Goal: Check status: Check status

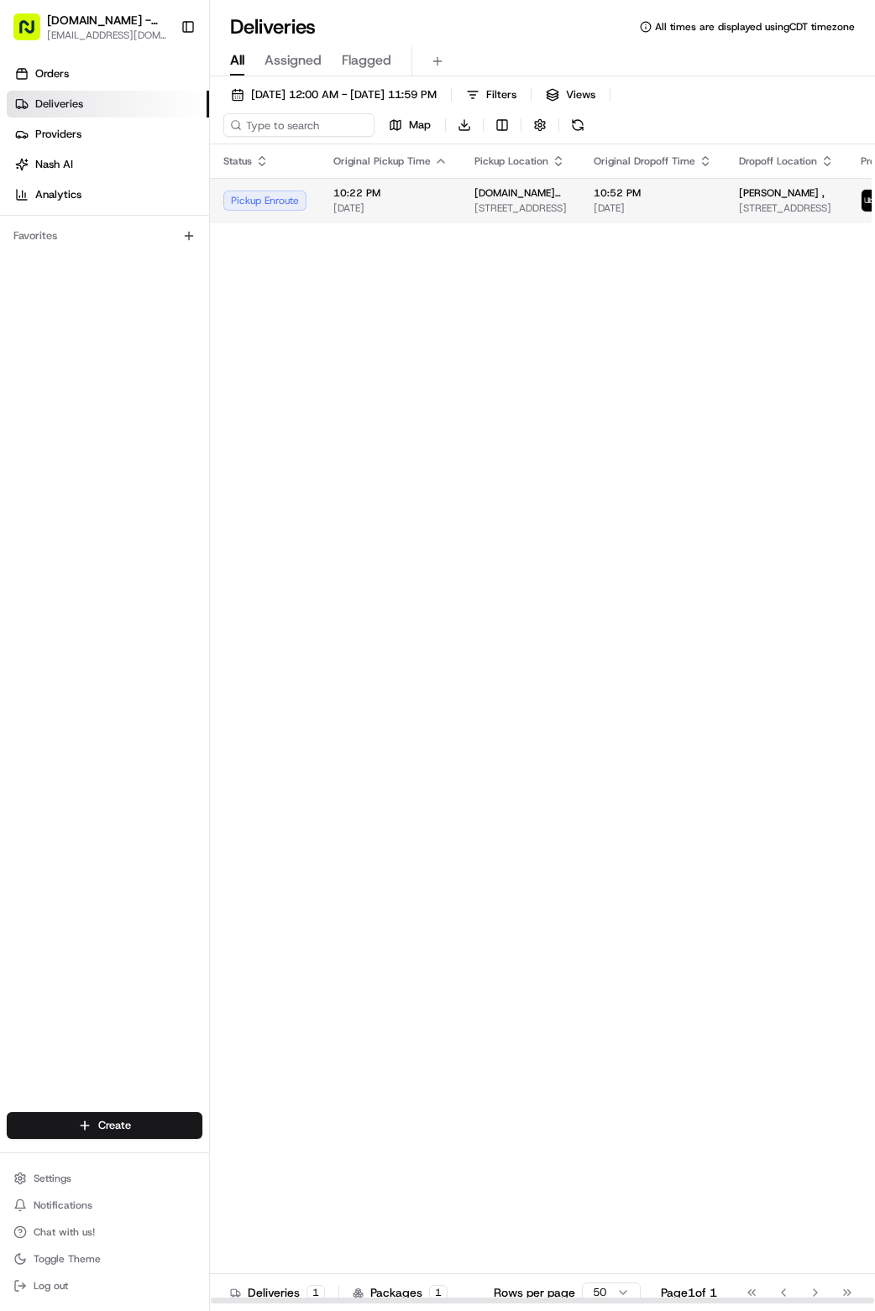
click at [269, 206] on div "Pickup Enroute" at bounding box center [264, 201] width 83 height 20
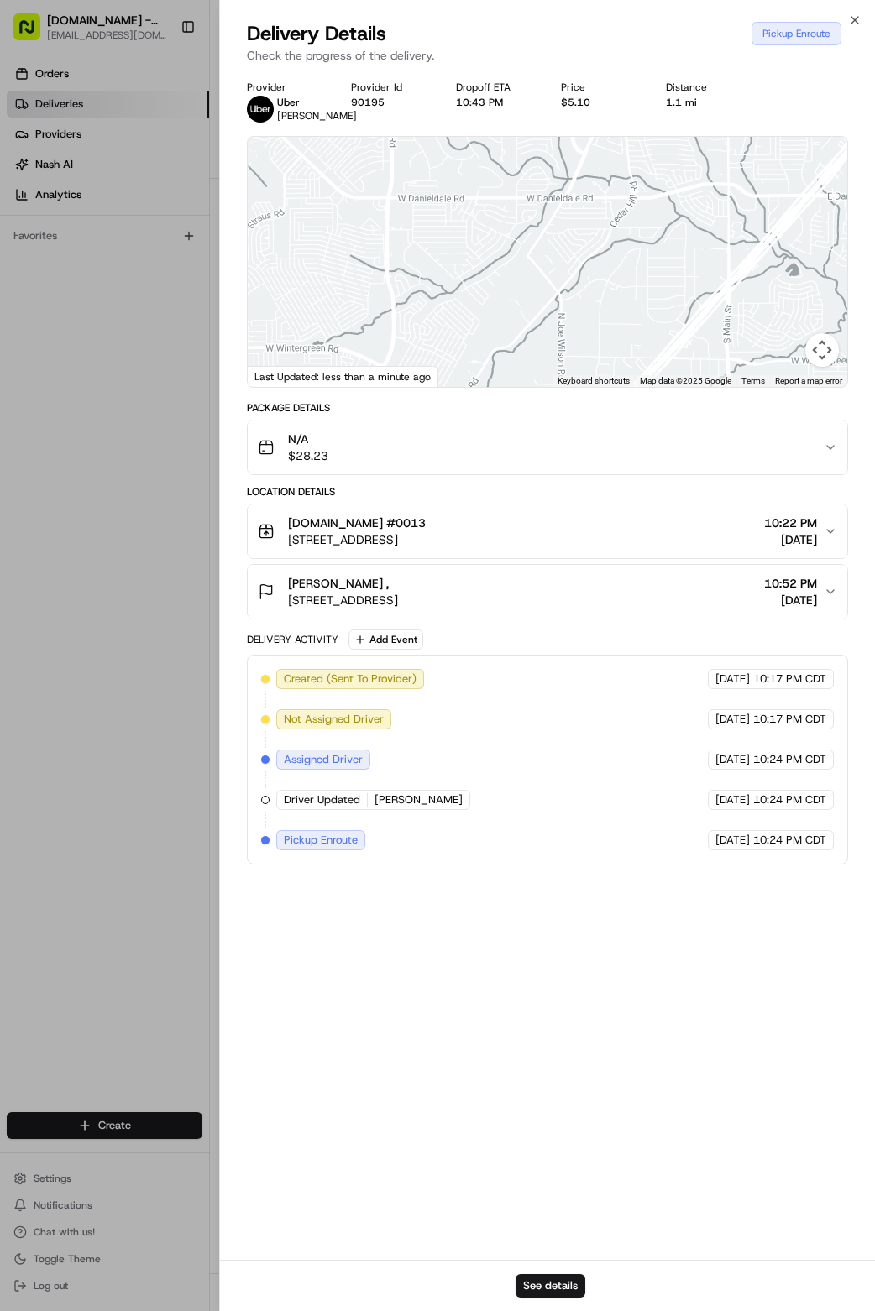
drag, startPoint x: 671, startPoint y: 280, endPoint x: 713, endPoint y: 46, distance: 237.8
click at [713, 46] on div "Delivery Details Pickup Enroute Check the progress of the delivery. Provider [P…" at bounding box center [548, 665] width 656 height 1291
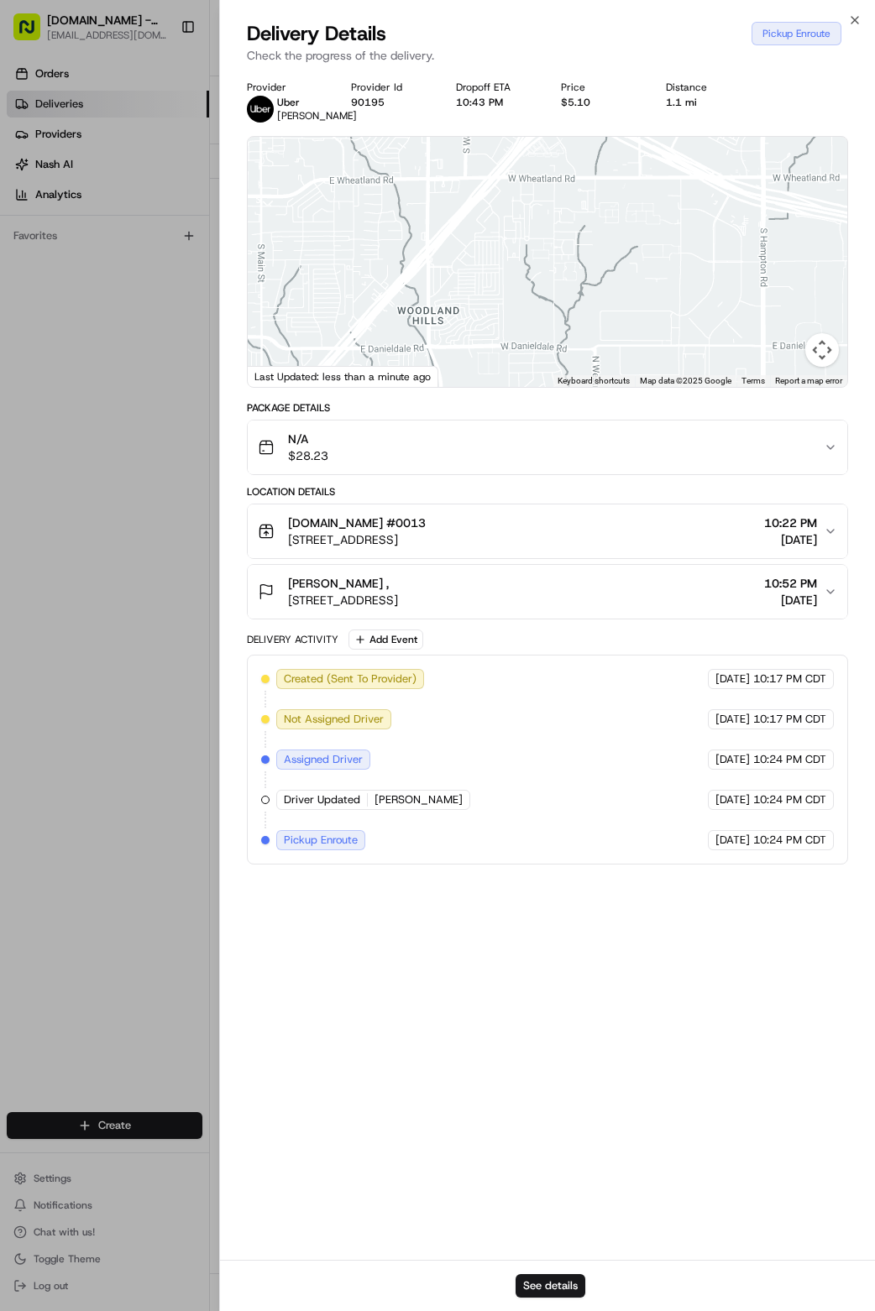
drag, startPoint x: 645, startPoint y: 356, endPoint x: 165, endPoint y: 507, distance: 503.3
click at [165, 507] on body "[DOMAIN_NAME] - [GEOGRAPHIC_DATA] [EMAIL_ADDRESS][DOMAIN_NAME] Toggle Sidebar O…" at bounding box center [437, 655] width 875 height 1311
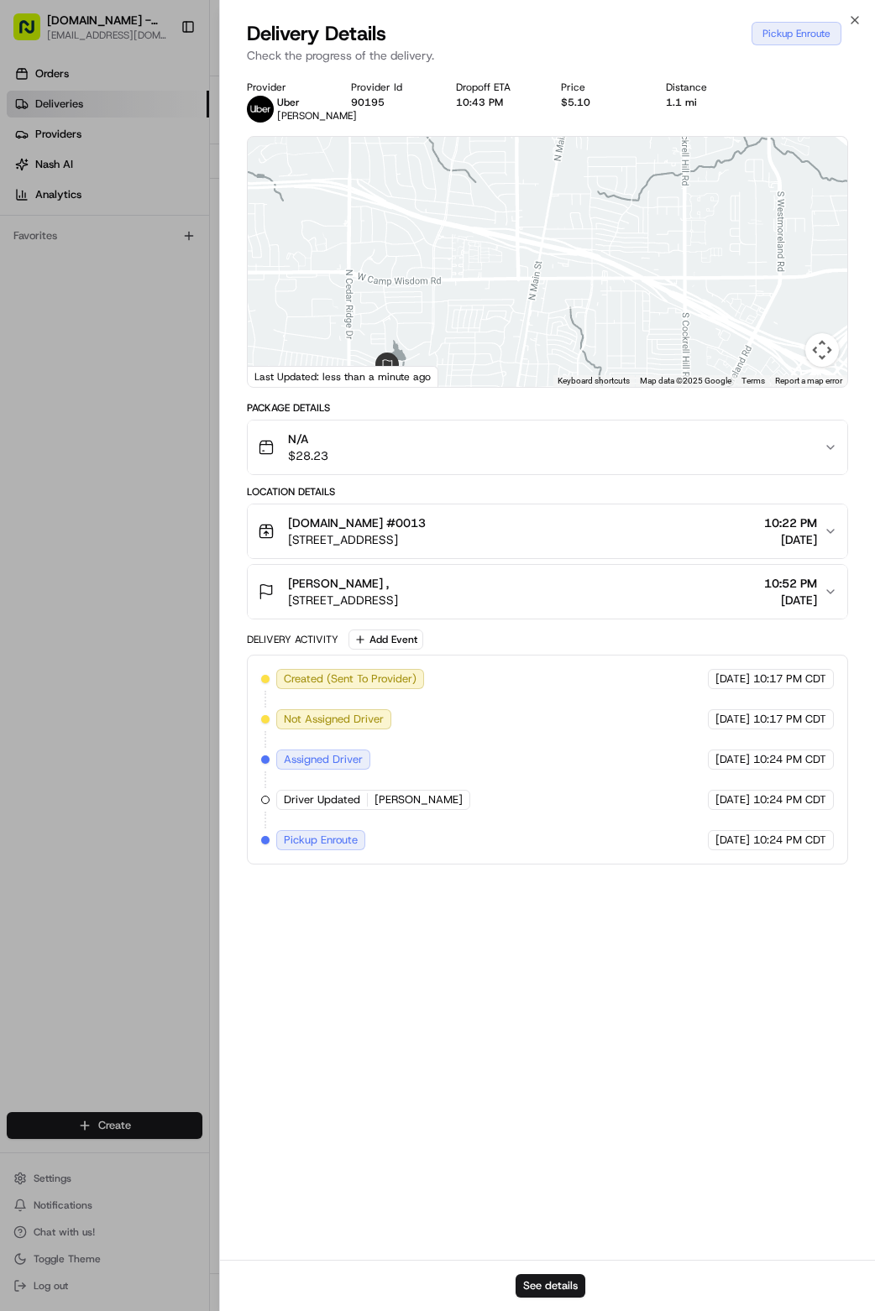
drag, startPoint x: 610, startPoint y: 308, endPoint x: 877, endPoint y: 573, distance: 376.3
click at [874, 573] on html "[DOMAIN_NAME] - [GEOGRAPHIC_DATA] [EMAIL_ADDRESS][DOMAIN_NAME] Toggle Sidebar O…" at bounding box center [437, 655] width 875 height 1311
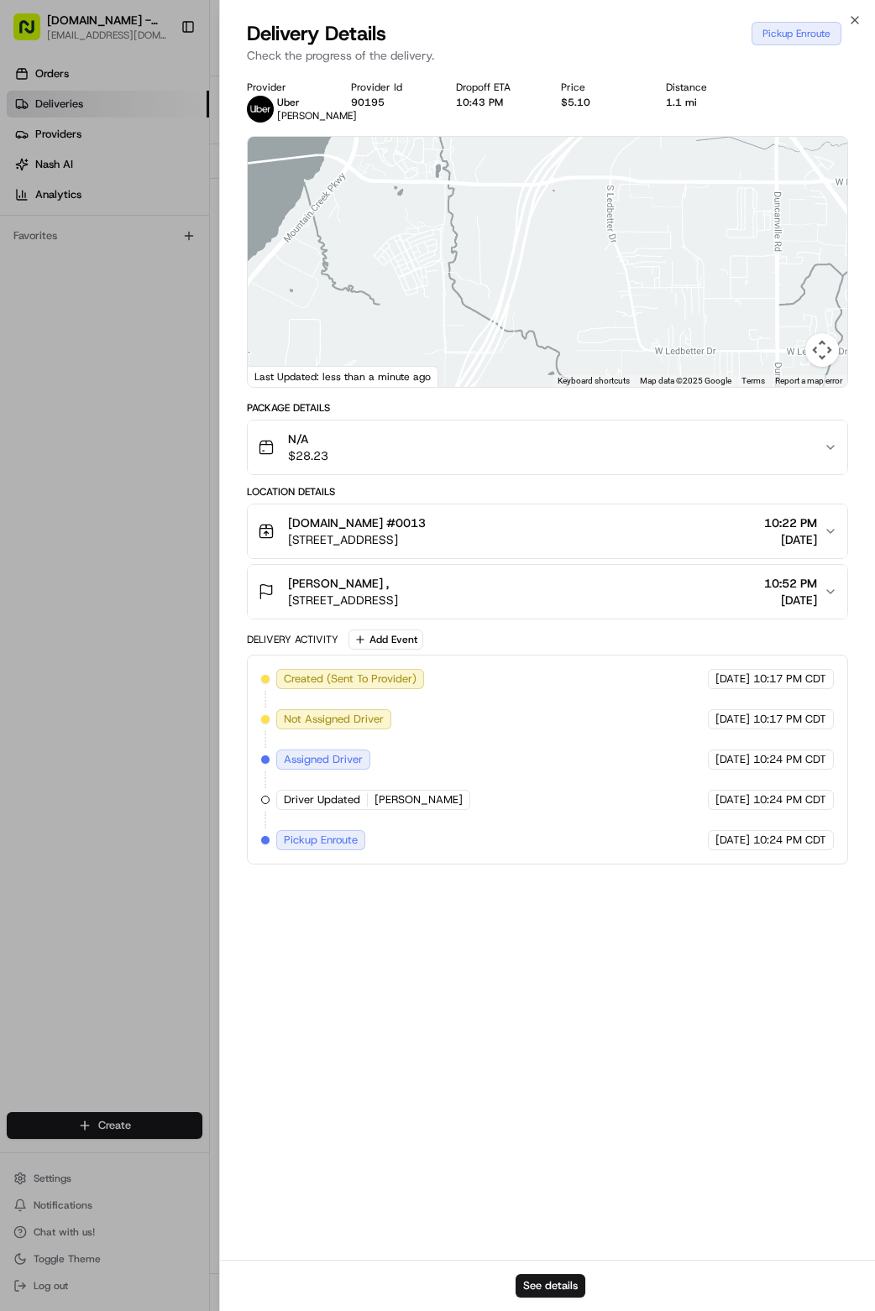
drag, startPoint x: 274, startPoint y: 269, endPoint x: 517, endPoint y: 634, distance: 438.1
click at [520, 689] on div "Provider [PERSON_NAME] Provider Id 90195 Dropoff ETA 10:43 PM Price $5.10 Dista…" at bounding box center [548, 473] width 602 height 784
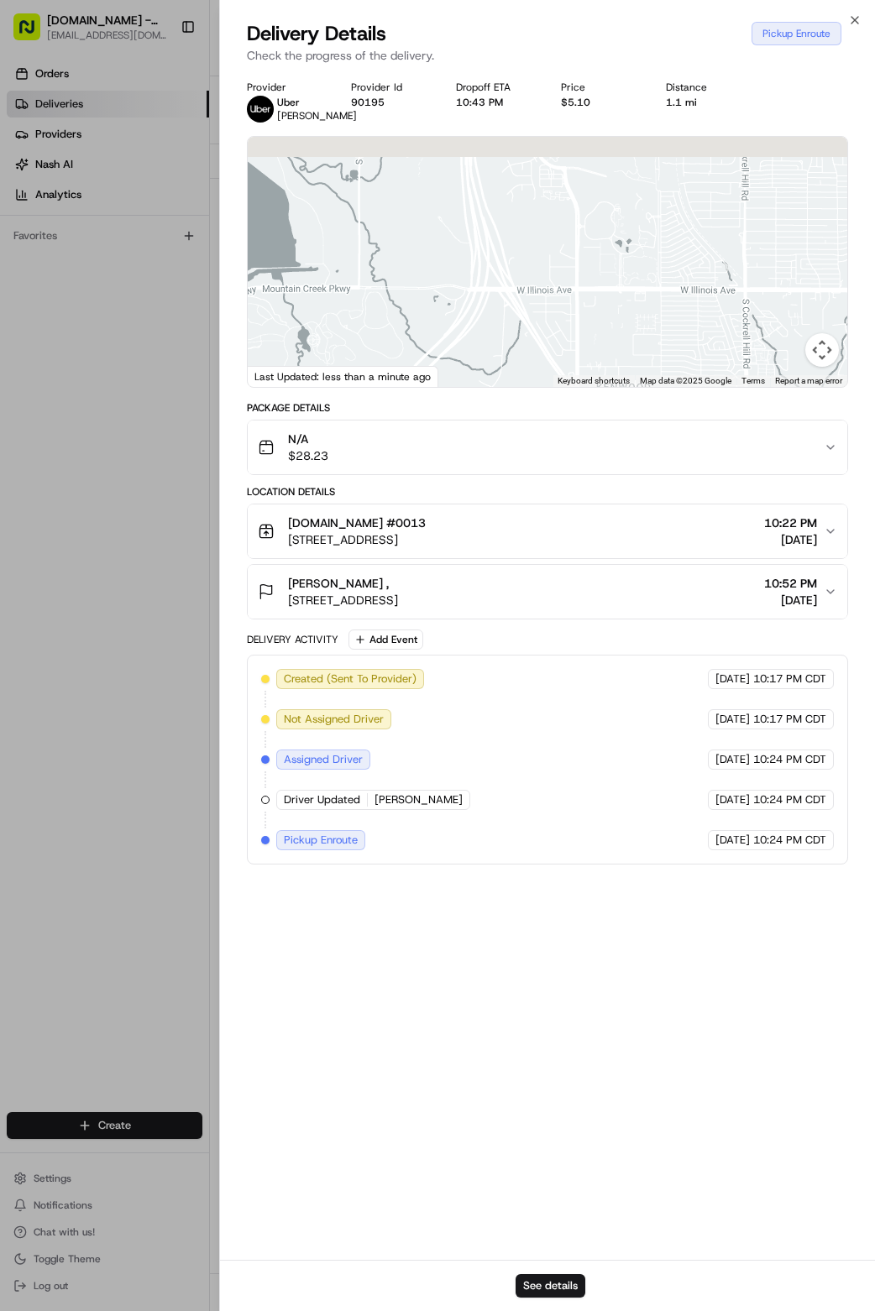
drag, startPoint x: 603, startPoint y: 203, endPoint x: 618, endPoint y: 365, distance: 162.6
click at [469, 452] on div "Provider [PERSON_NAME] Provider Id 90195 Dropoff ETA 10:43 PM Price $5.10 Dista…" at bounding box center [548, 473] width 602 height 784
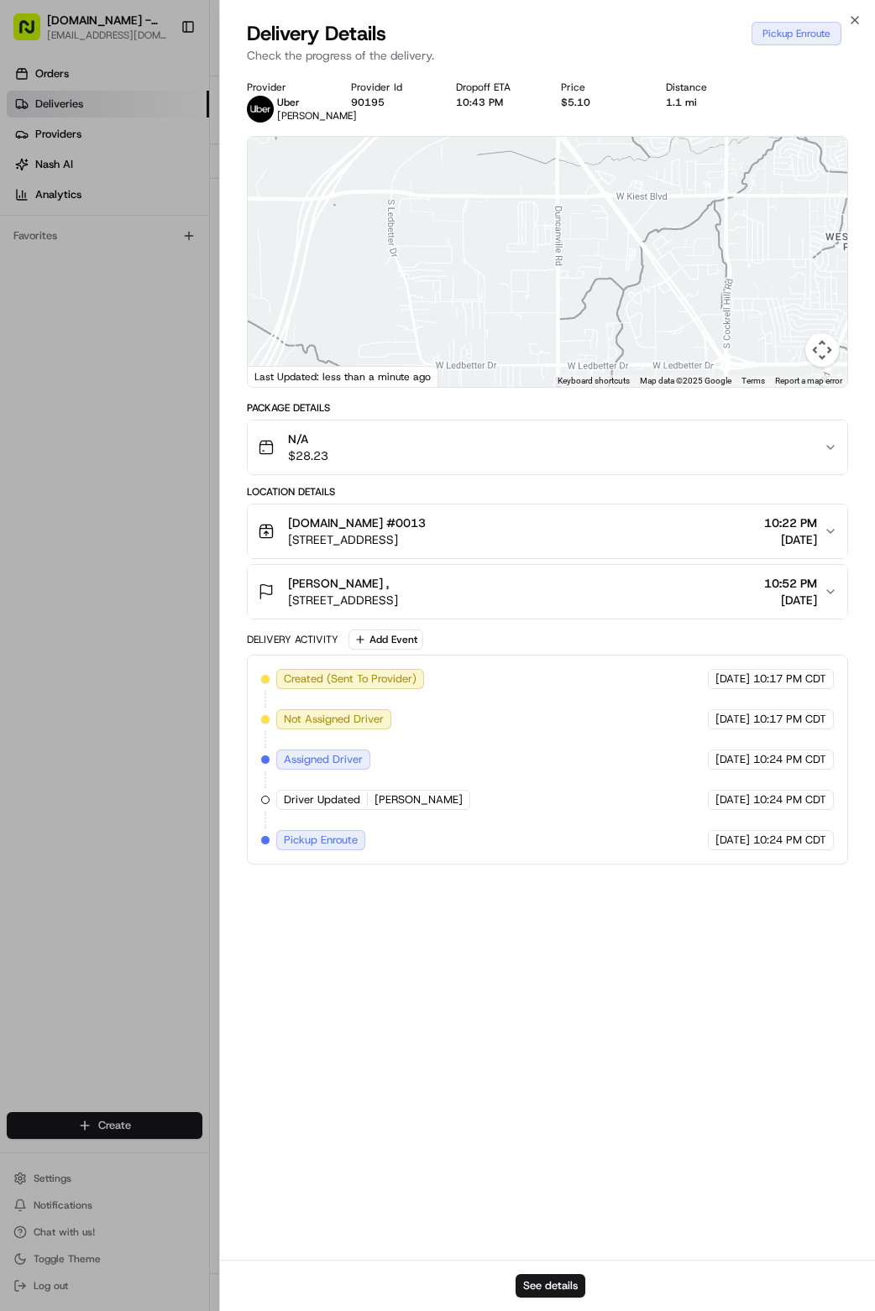
drag, startPoint x: 686, startPoint y: 264, endPoint x: 667, endPoint y: -52, distance: 317.0
click at [667, 0] on html "[DOMAIN_NAME] - [GEOGRAPHIC_DATA] [EMAIL_ADDRESS][DOMAIN_NAME] Toggle Sidebar O…" at bounding box center [437, 655] width 875 height 1311
drag, startPoint x: 588, startPoint y: 311, endPoint x: 637, endPoint y: -62, distance: 376.7
click at [637, 0] on html "[DOMAIN_NAME] - [GEOGRAPHIC_DATA] [EMAIL_ADDRESS][DOMAIN_NAME] Toggle Sidebar O…" at bounding box center [437, 655] width 875 height 1311
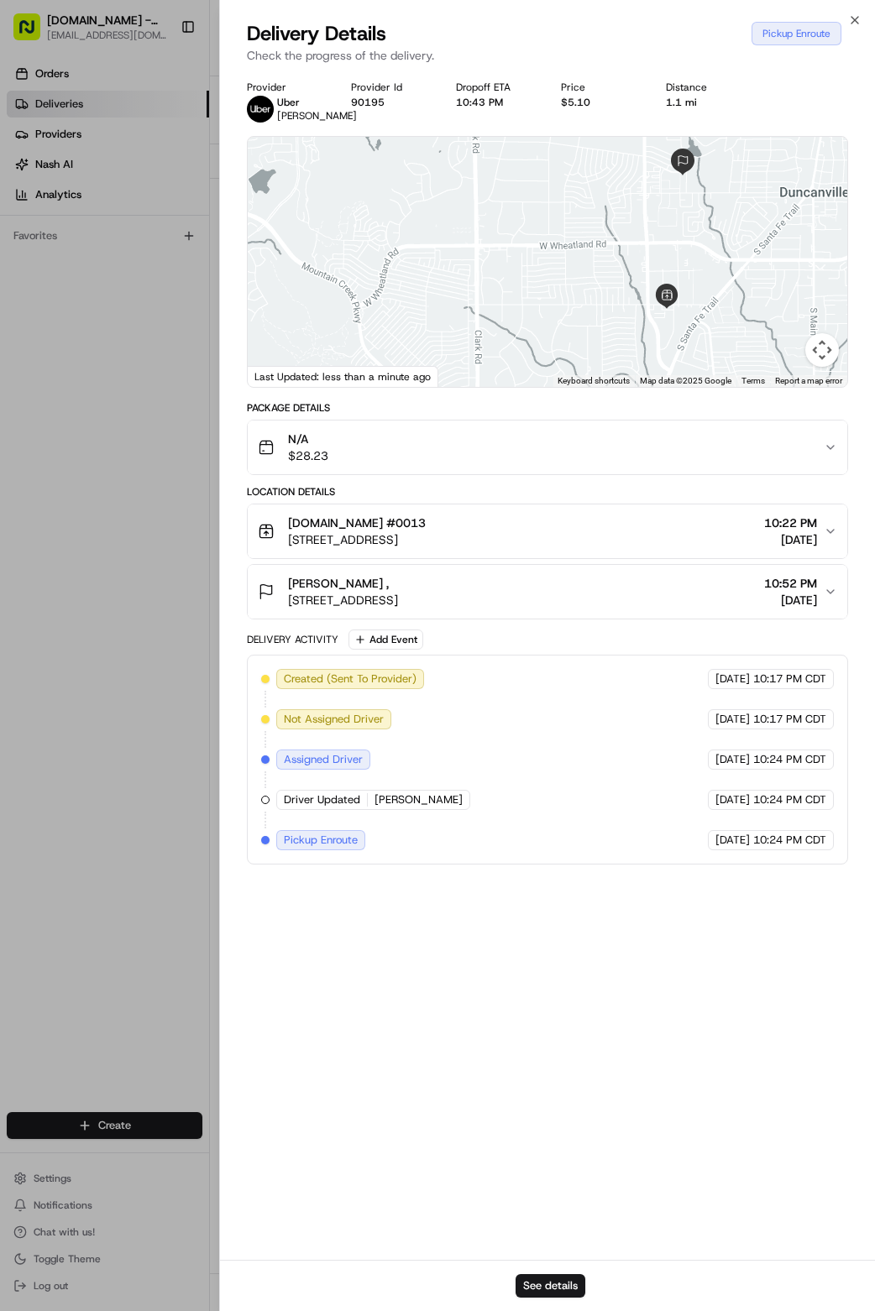
drag, startPoint x: 771, startPoint y: 112, endPoint x: 634, endPoint y: 519, distance: 429.5
click at [634, 499] on div "Location Details" at bounding box center [548, 491] width 602 height 13
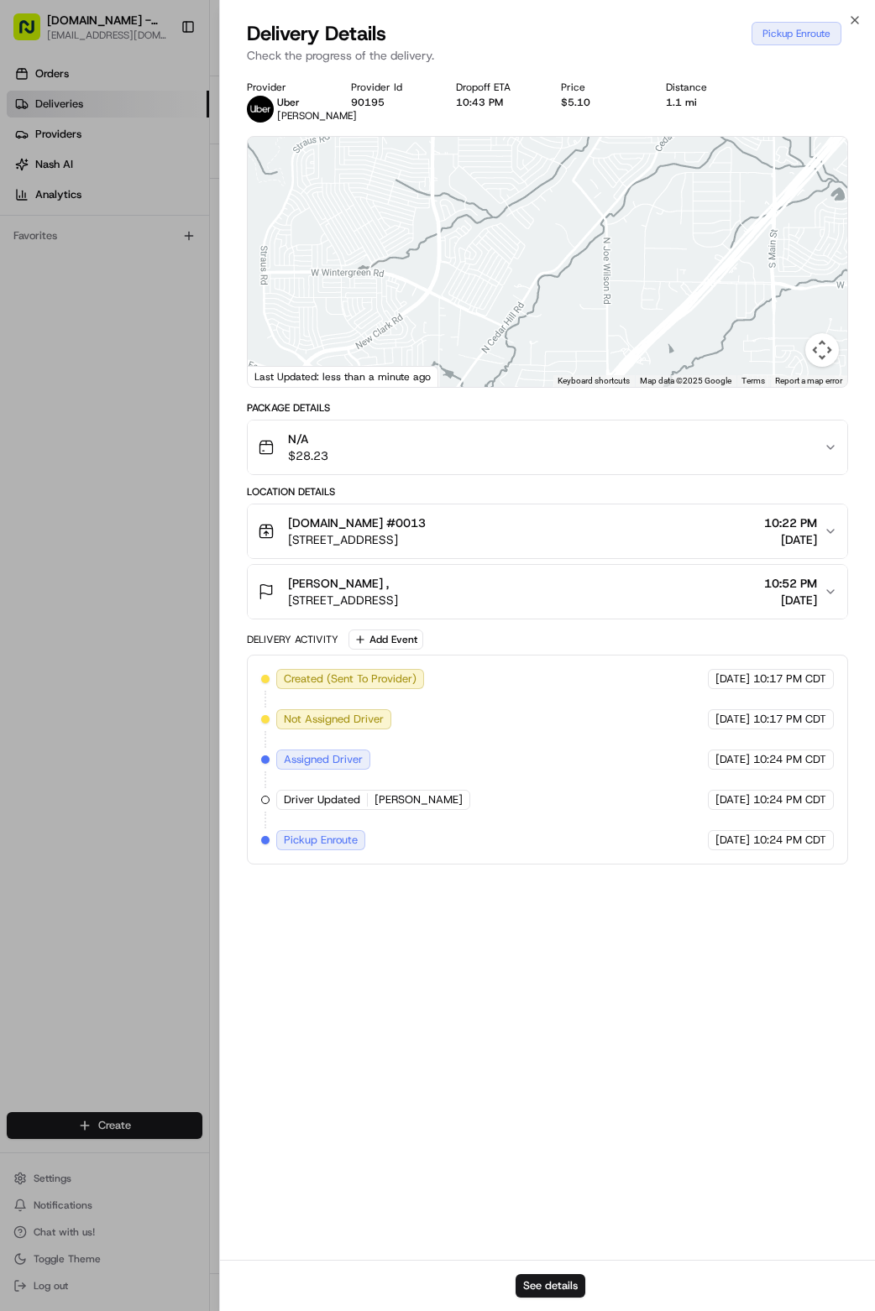
drag, startPoint x: 565, startPoint y: 342, endPoint x: 524, endPoint y: 33, distance: 311.6
click at [524, 33] on div "Delivery Details Pickup Enroute Check the progress of the delivery. Provider [P…" at bounding box center [548, 665] width 656 height 1291
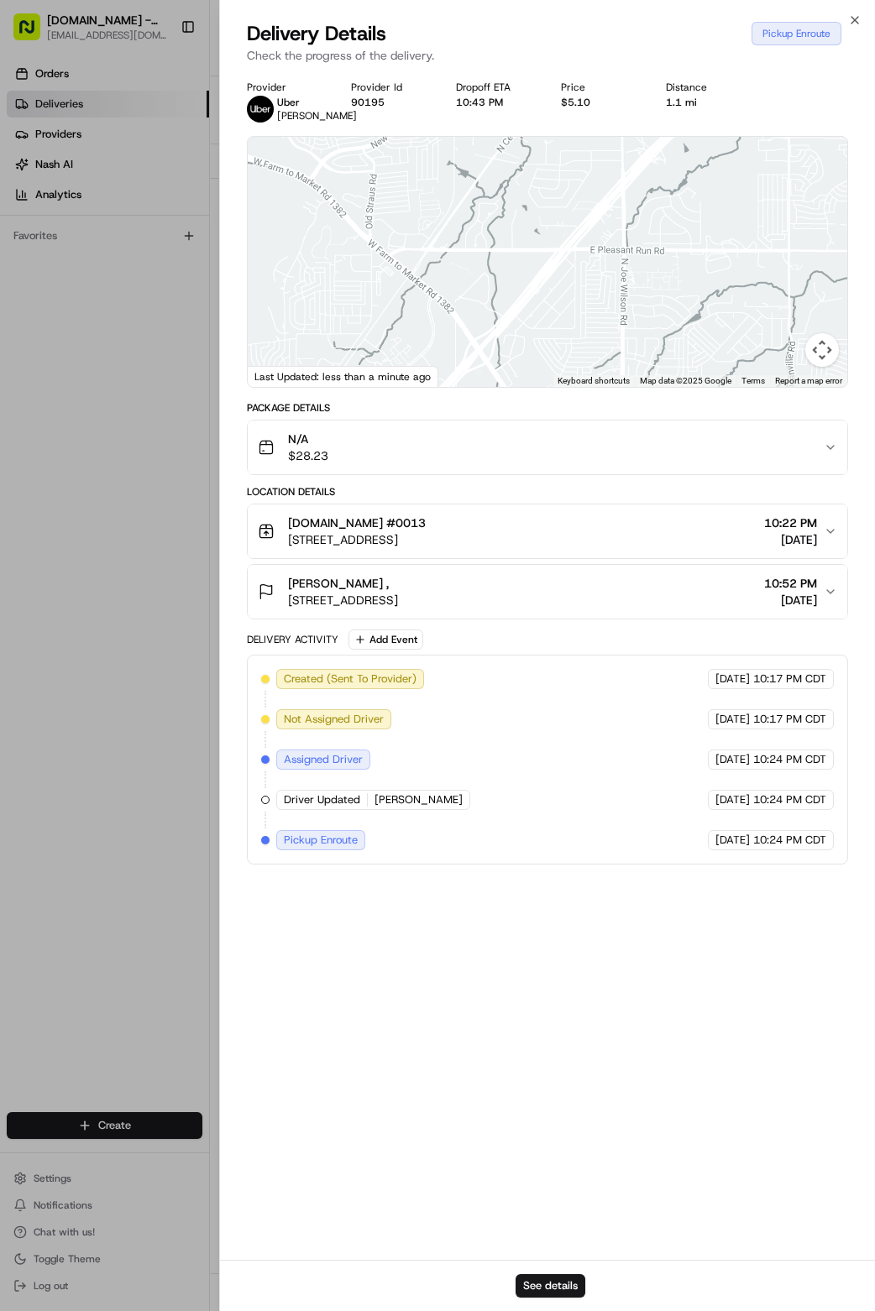
drag, startPoint x: 548, startPoint y: 362, endPoint x: 577, endPoint y: 81, distance: 282.6
click at [577, 81] on div "Provider [PERSON_NAME] Provider Id 90195 Dropoff ETA 10:43 PM Price $5.10 Dista…" at bounding box center [548, 473] width 602 height 784
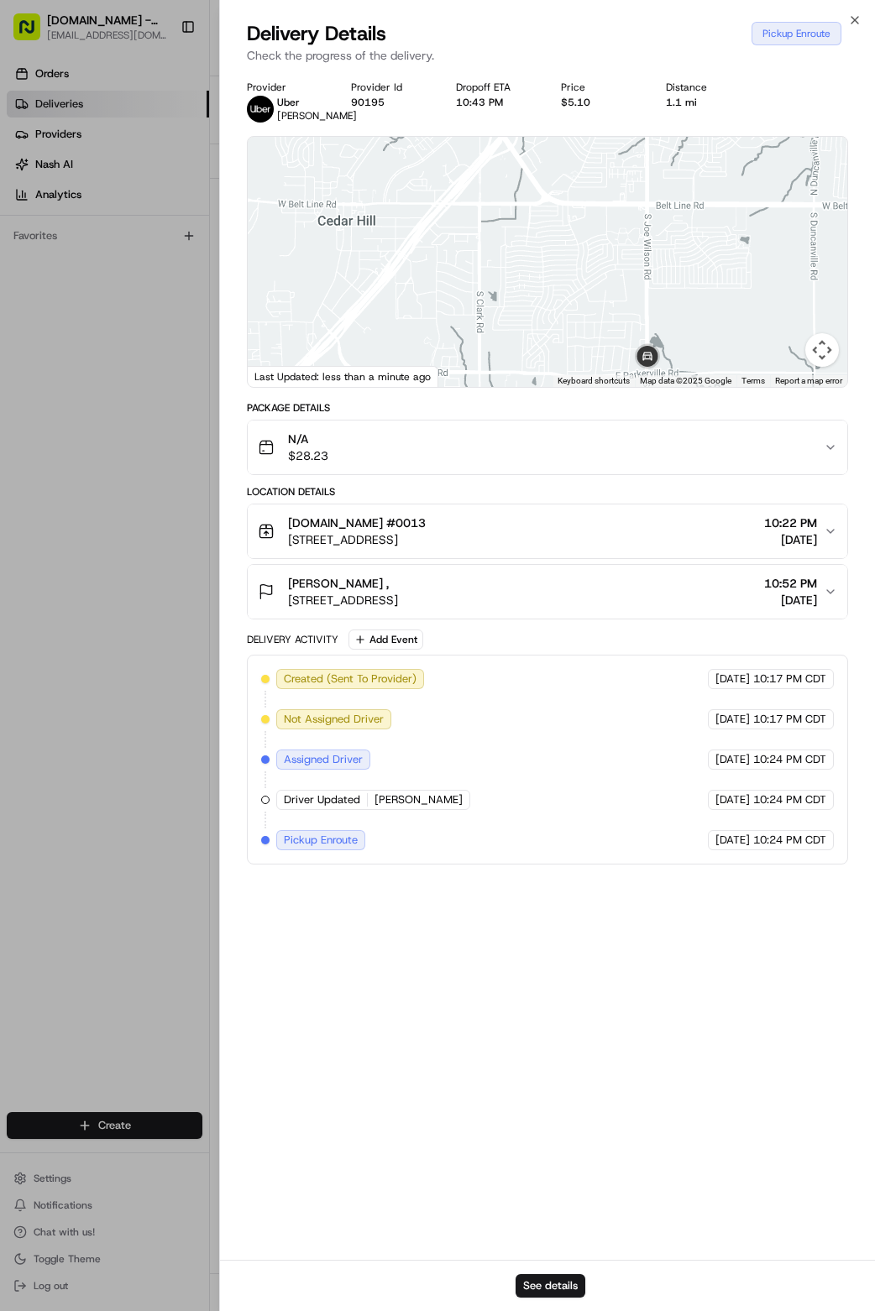
drag, startPoint x: 556, startPoint y: 372, endPoint x: 577, endPoint y: 144, distance: 228.4
click at [577, 144] on div "Provider [PERSON_NAME] Provider Id 90195 Dropoff ETA 10:43 PM Price $5.10 Dista…" at bounding box center [548, 473] width 602 height 784
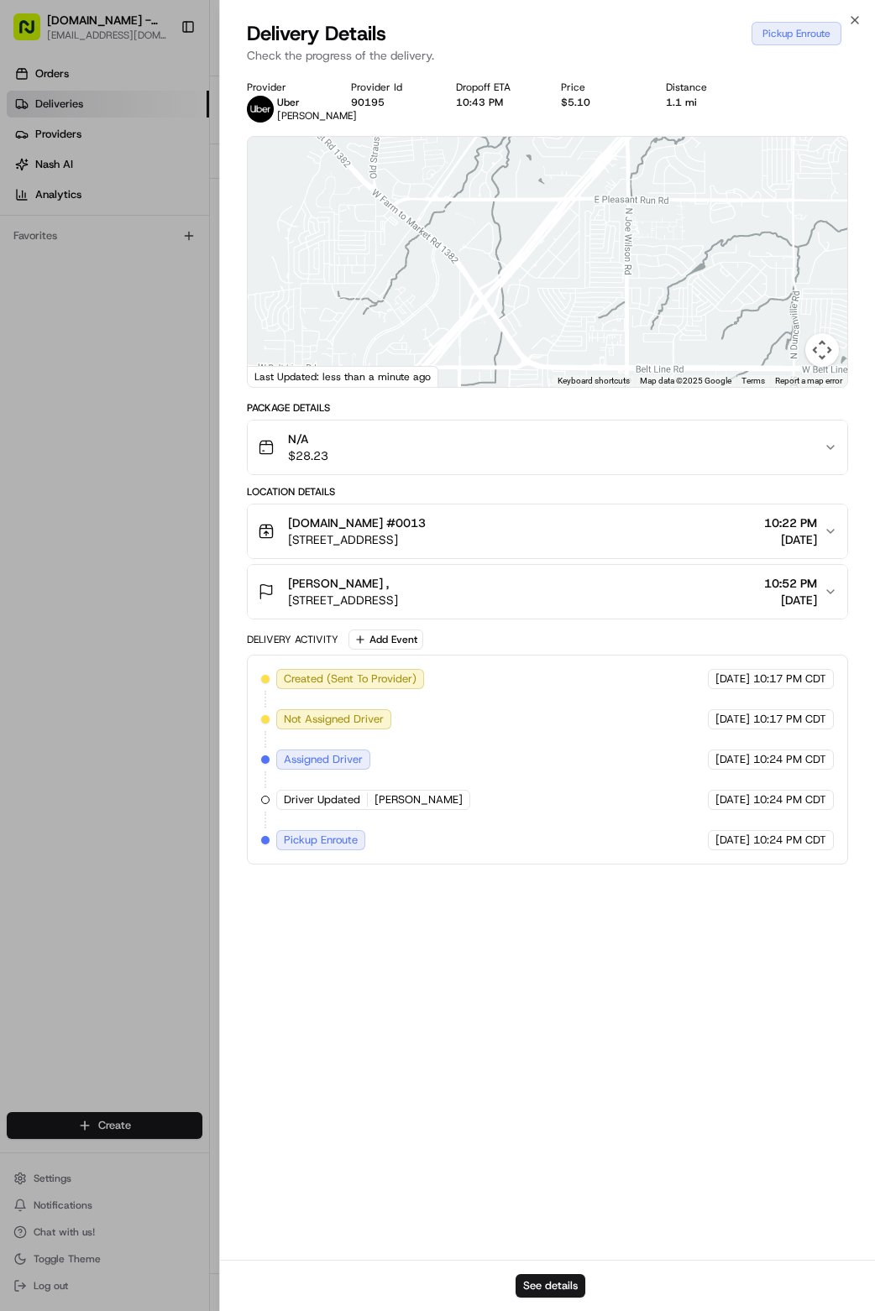
drag, startPoint x: 584, startPoint y: 203, endPoint x: 552, endPoint y: 503, distance: 301.3
click at [552, 503] on div "Provider [PERSON_NAME] Provider Id 90195 Dropoff ETA 10:43 PM Price $5.10 Dista…" at bounding box center [548, 473] width 602 height 784
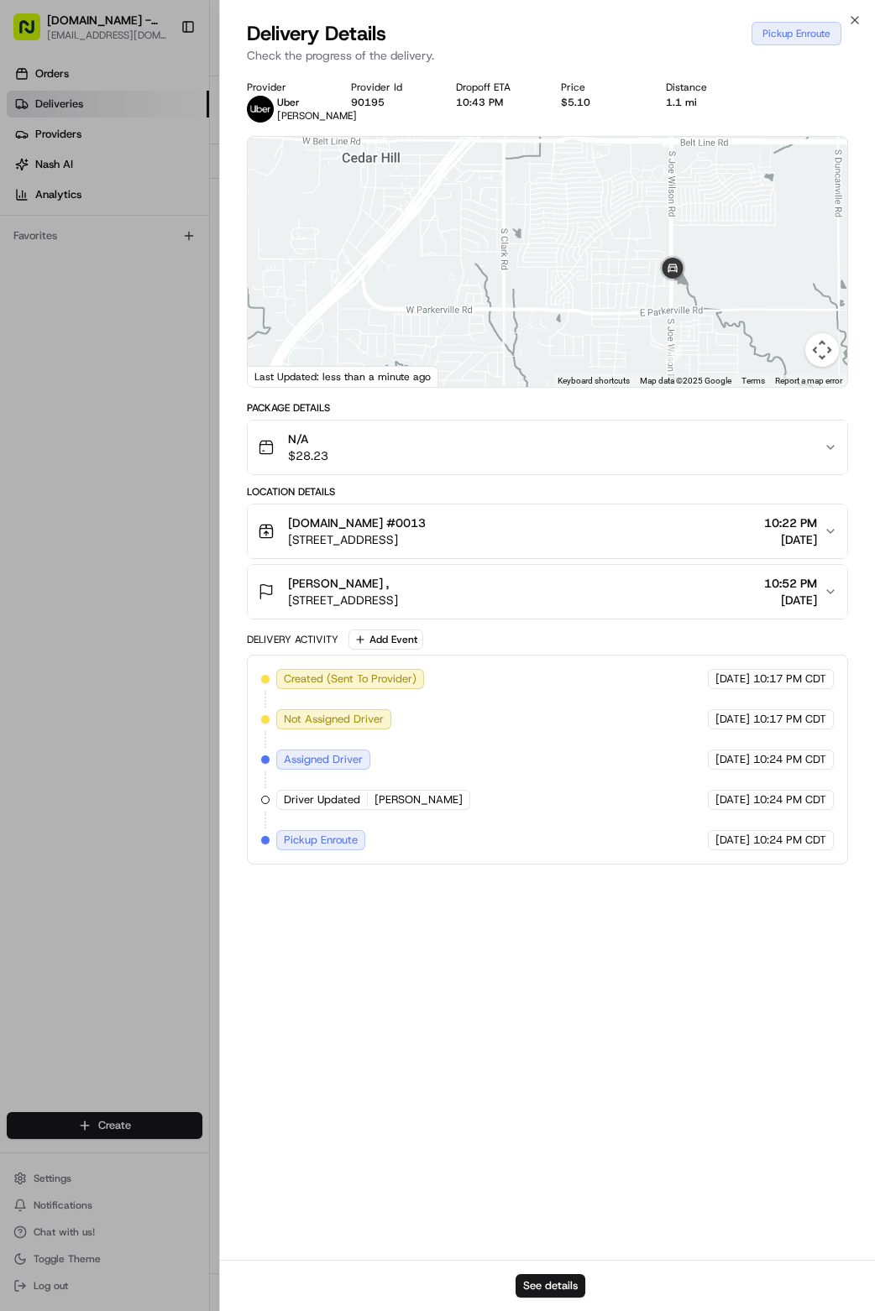
drag, startPoint x: 597, startPoint y: 289, endPoint x: 641, endPoint y: 70, distance: 223.5
click at [641, 70] on div "Delivery Details Pickup Enroute Check the progress of the delivery. Provider [P…" at bounding box center [548, 665] width 656 height 1291
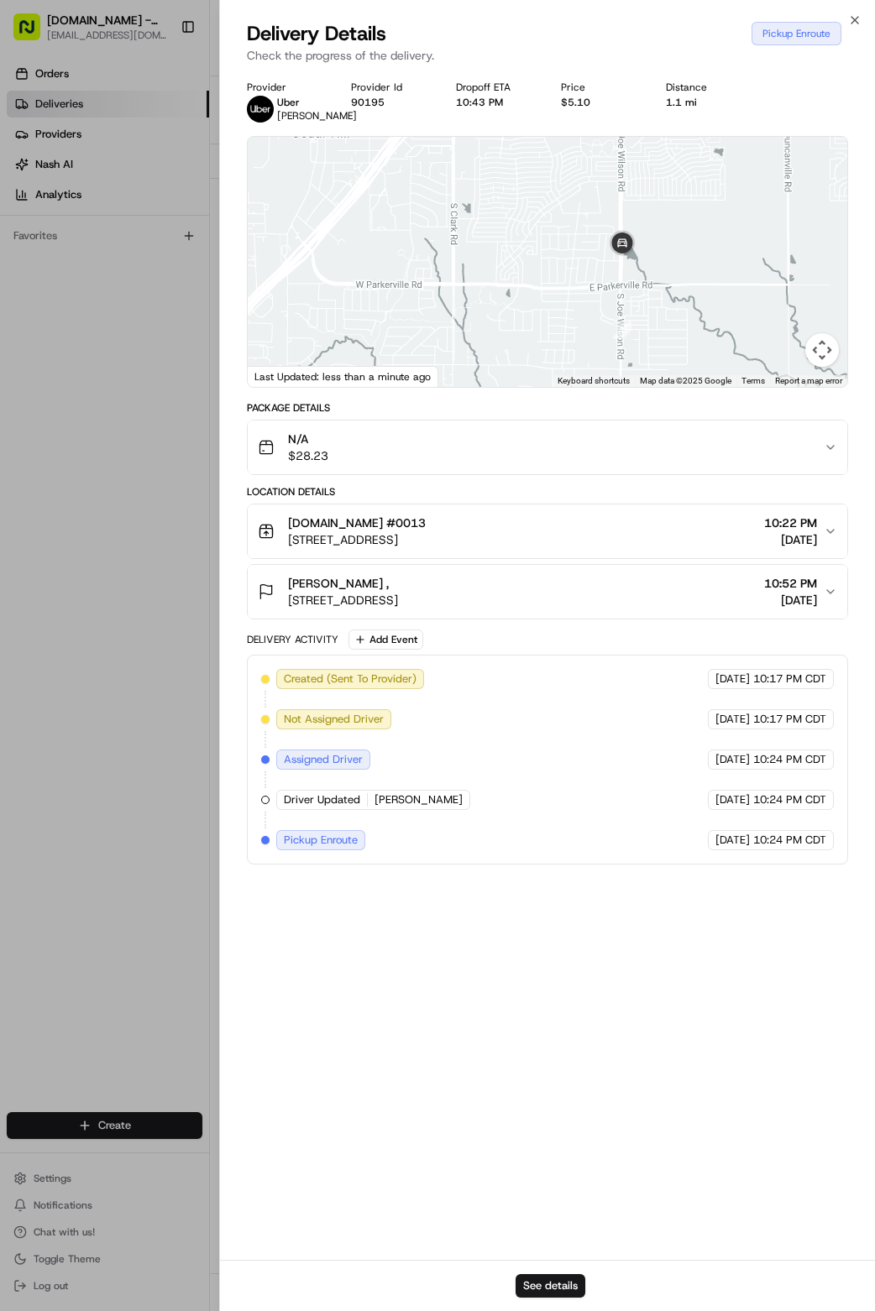
drag, startPoint x: 539, startPoint y: 194, endPoint x: 489, endPoint y: 170, distance: 55.6
click at [489, 170] on div at bounding box center [548, 262] width 600 height 250
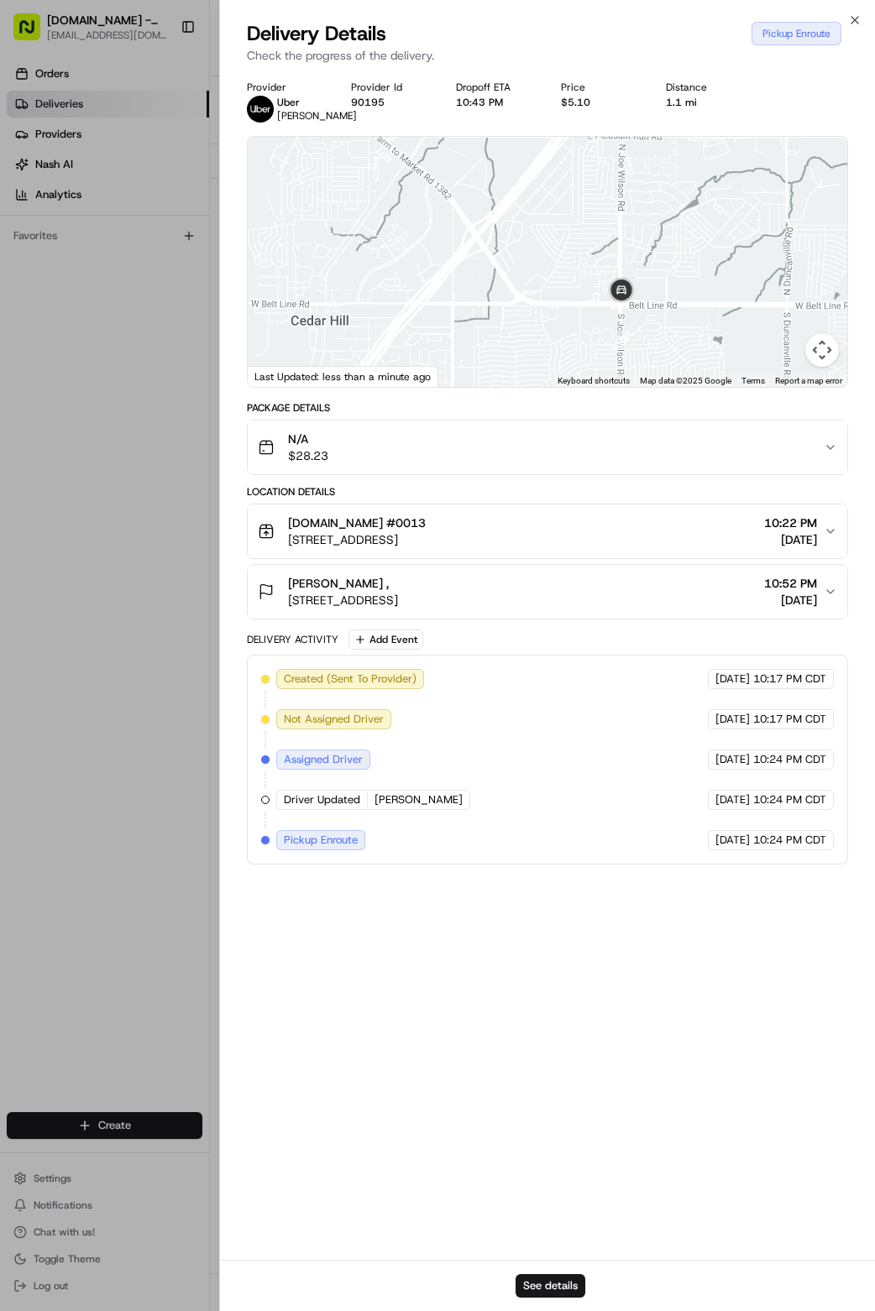
drag, startPoint x: 730, startPoint y: 274, endPoint x: 731, endPoint y: 448, distance: 174.6
click at [731, 448] on div "Provider [PERSON_NAME] Provider Id 90195 Dropoff ETA 10:43 PM Price $5.10 Dista…" at bounding box center [548, 473] width 602 height 784
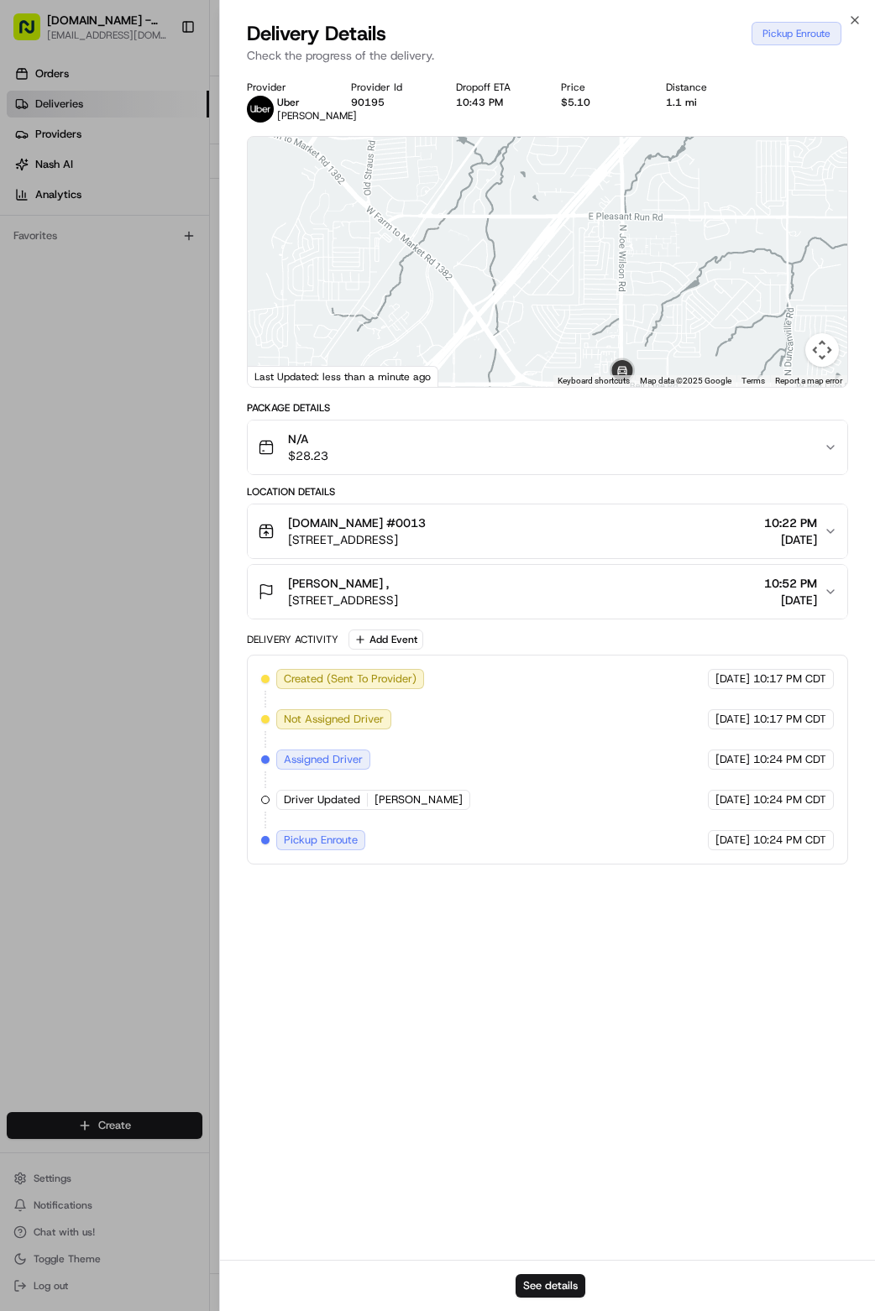
drag, startPoint x: 715, startPoint y: 290, endPoint x: 716, endPoint y: 376, distance: 85.6
click at [716, 376] on div at bounding box center [548, 262] width 600 height 250
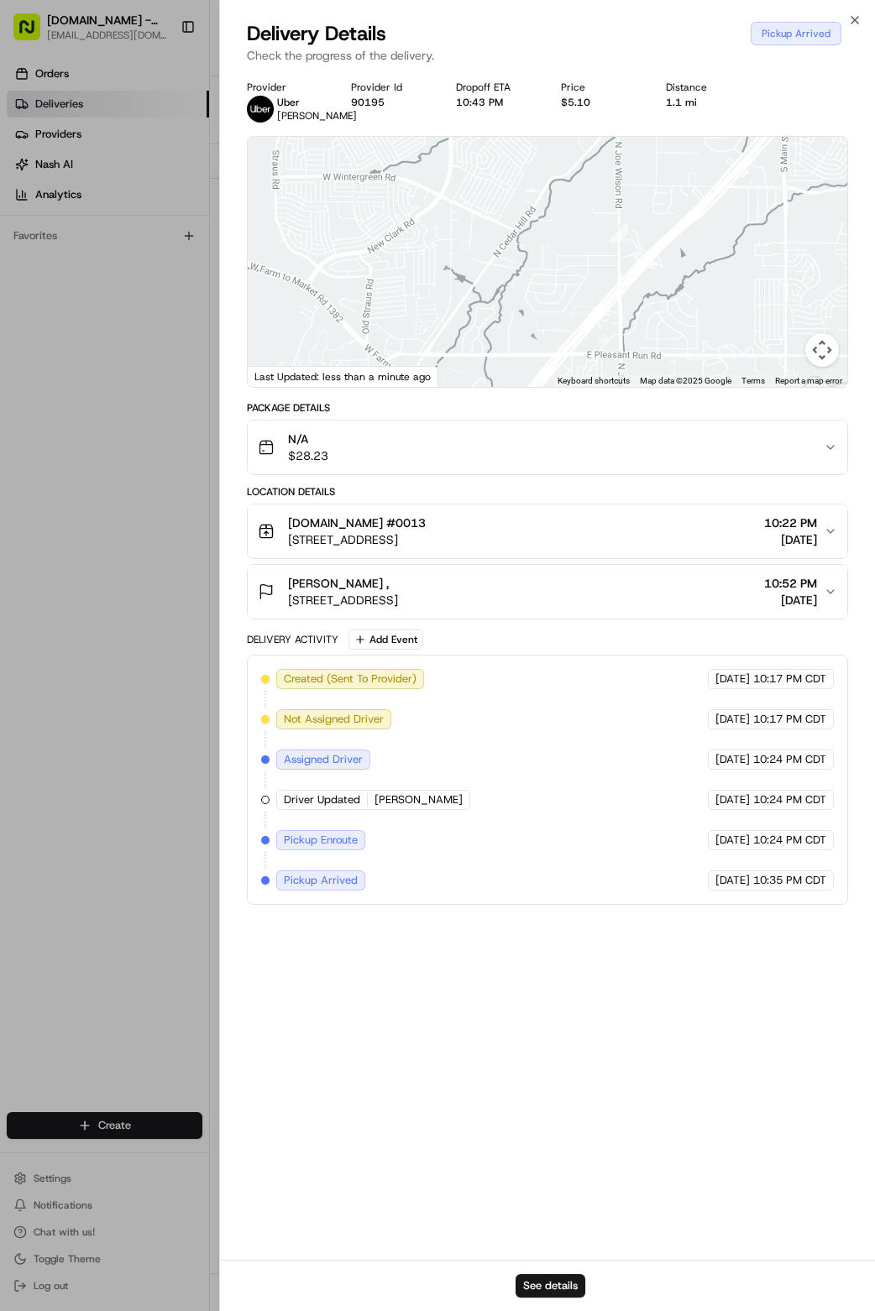
drag, startPoint x: 552, startPoint y: 249, endPoint x: 574, endPoint y: 384, distance: 136.1
click at [551, 387] on div "1 2 3 4 5 6 Keyboard shortcuts Map Data Map data ©2025 Google Map data ©2025 Go…" at bounding box center [548, 262] width 600 height 250
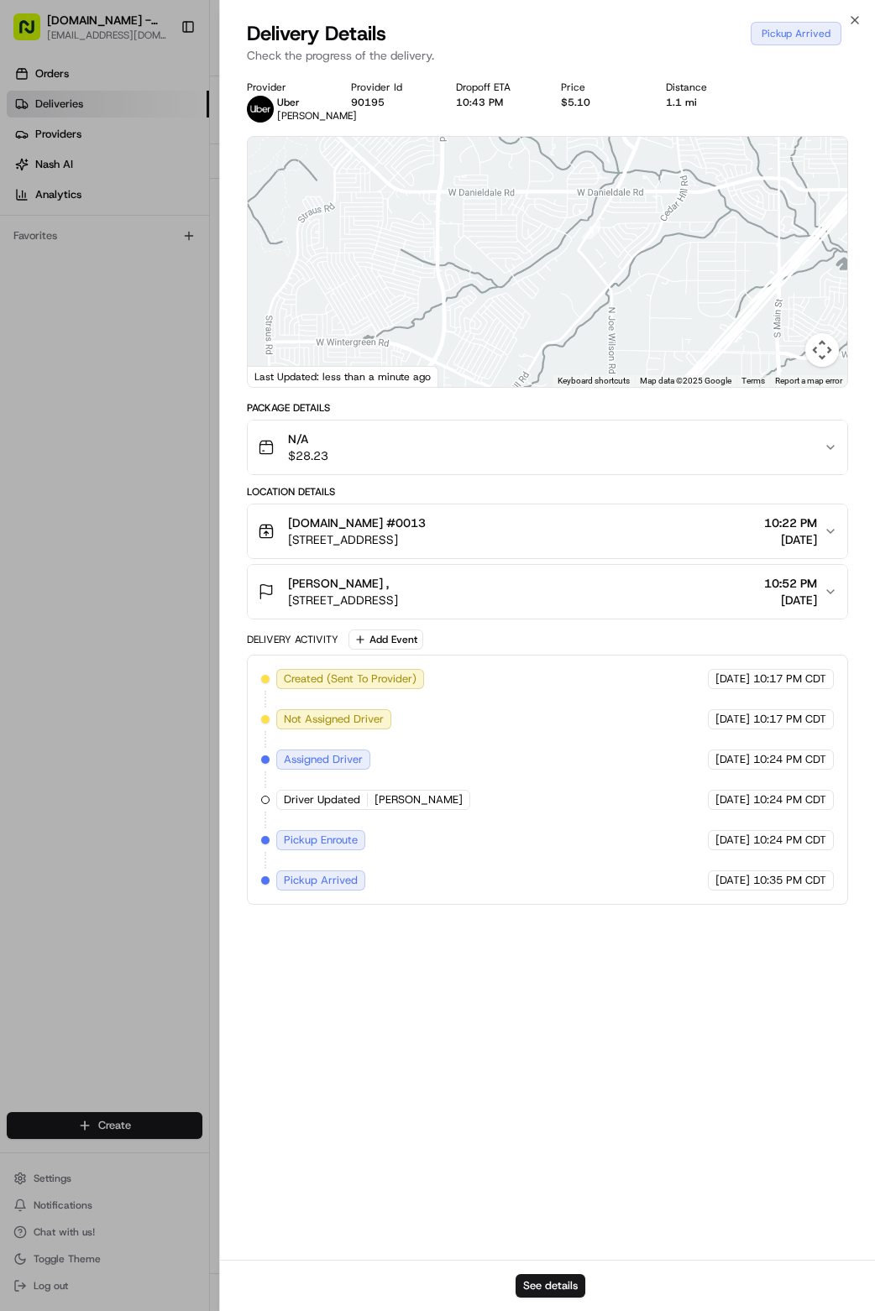
drag, startPoint x: 560, startPoint y: 278, endPoint x: 551, endPoint y: 425, distance: 147.2
click at [553, 424] on div "Provider [PERSON_NAME] Provider Id 90195 Dropoff ETA 10:43 PM Price $5.10 Dista…" at bounding box center [548, 493] width 602 height 824
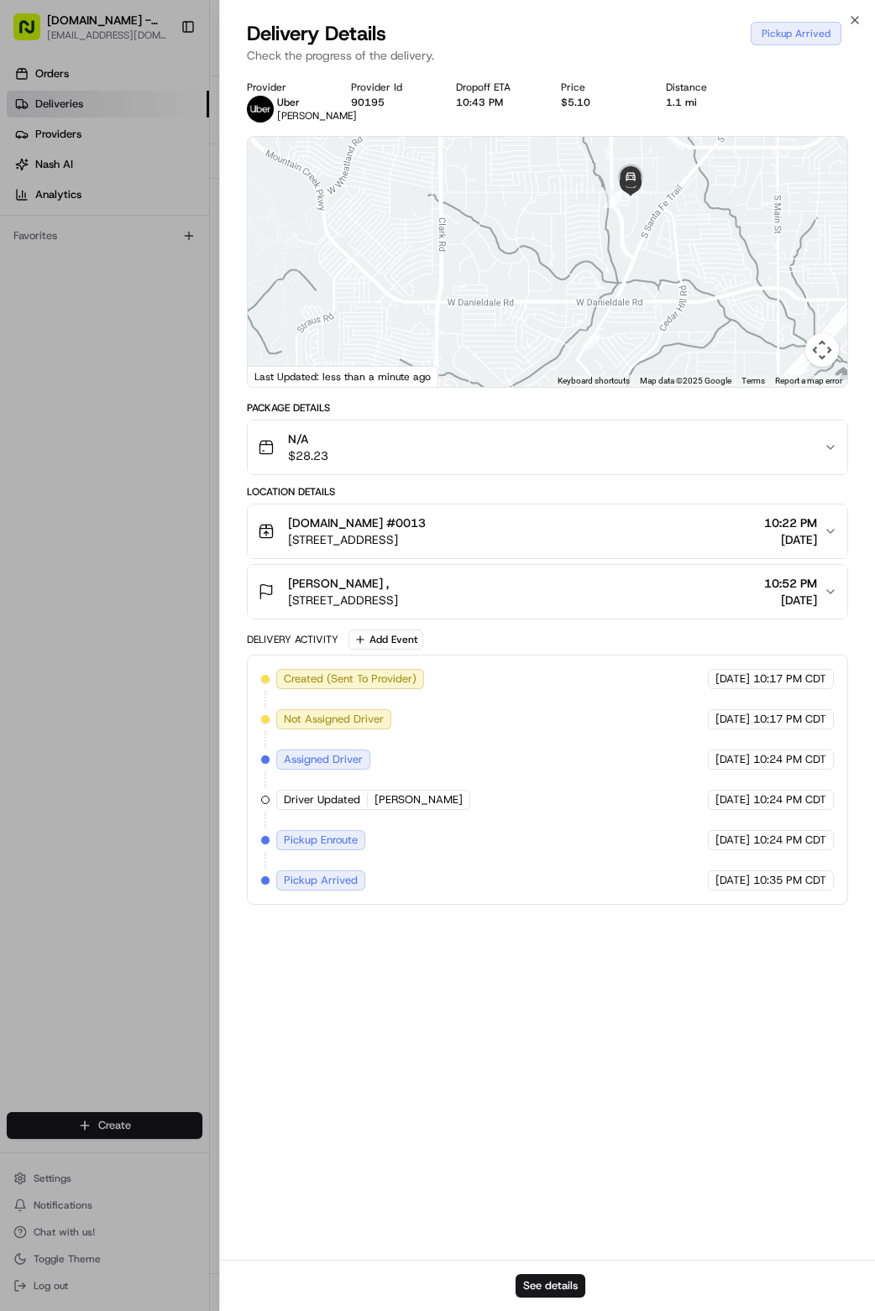
drag, startPoint x: 509, startPoint y: 292, endPoint x: 521, endPoint y: 413, distance: 121.5
click at [518, 388] on div "← Move left → Move right ↑ Move up ↓ Move down + Zoom in - Zoom out Home Jump l…" at bounding box center [548, 262] width 602 height 252
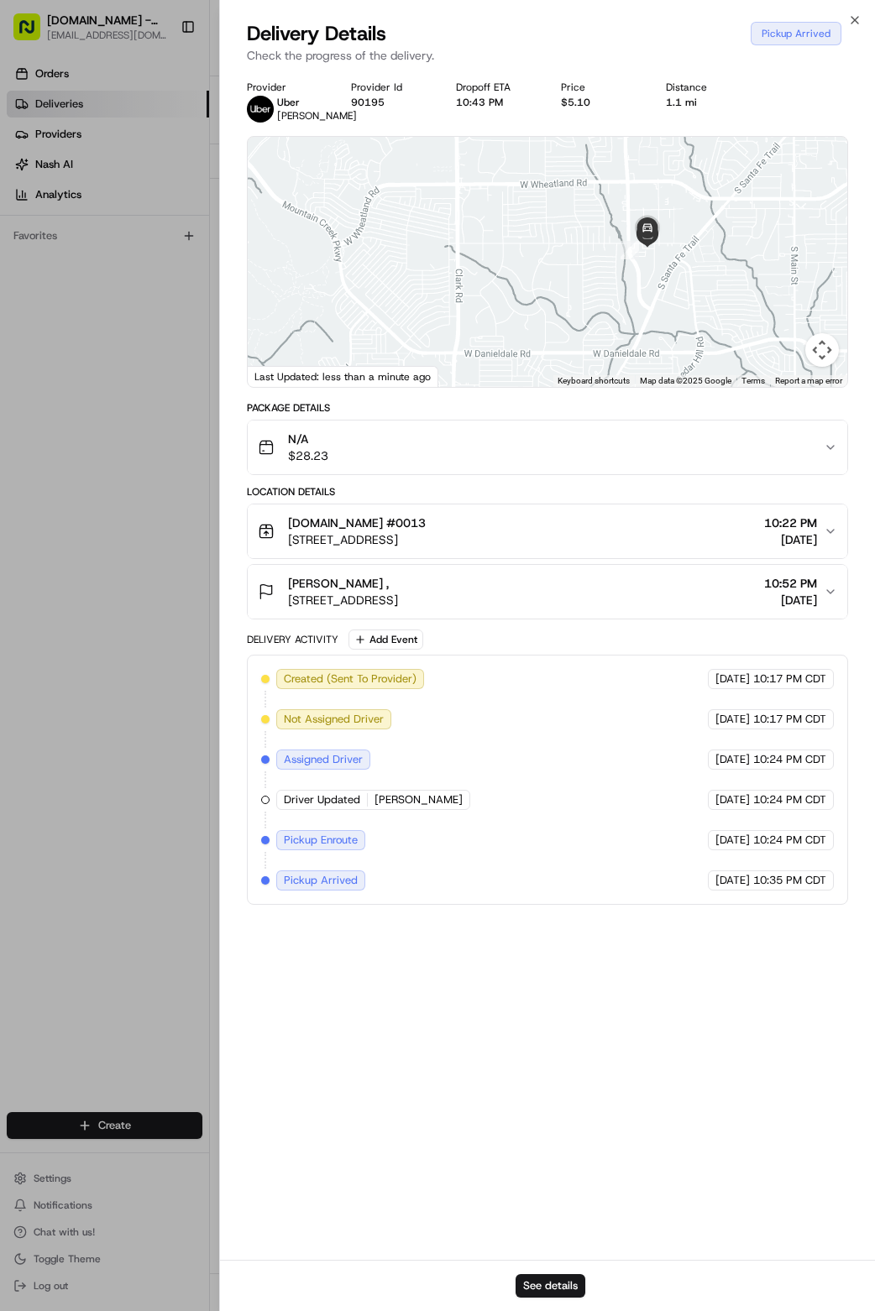
drag, startPoint x: 505, startPoint y: 317, endPoint x: 511, endPoint y: 295, distance: 23.4
click at [511, 295] on div at bounding box center [548, 262] width 600 height 250
